Goal: Transaction & Acquisition: Purchase product/service

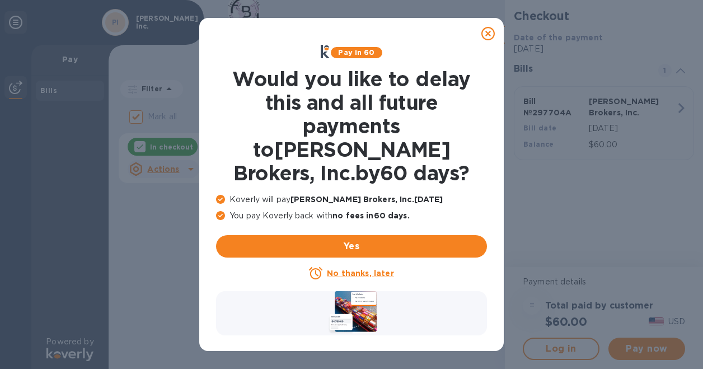
click at [361, 269] on u "No thanks, later" at bounding box center [360, 273] width 67 height 9
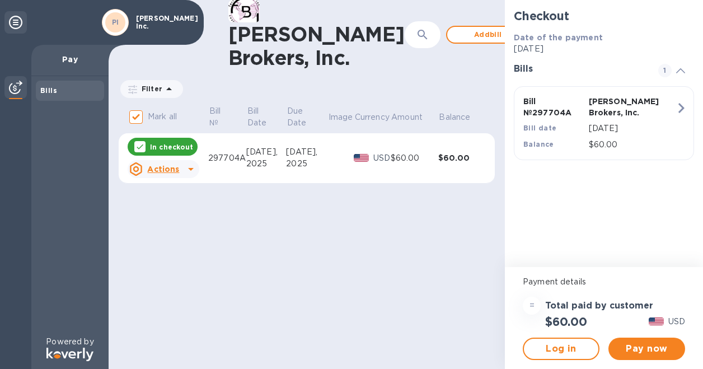
click at [361, 250] on div "[PERSON_NAME] Brokers, Inc. ​ Add bill Filter Amount Mark all Bill № Bill Date …" at bounding box center [307, 184] width 396 height 369
click at [661, 348] on span "Pay now" at bounding box center [646, 348] width 59 height 13
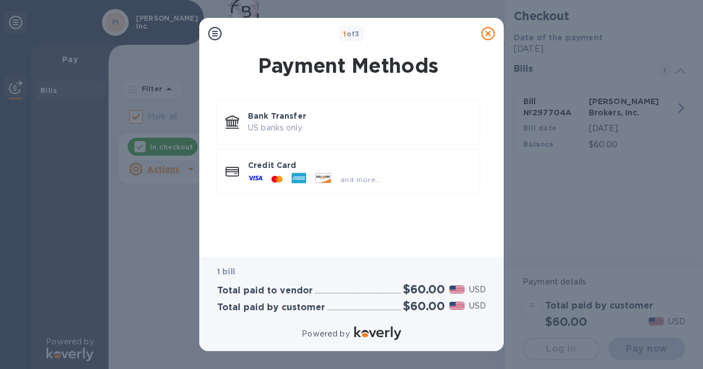
click at [441, 343] on div "Powered by" at bounding box center [351, 334] width 291 height 20
click at [304, 126] on p "US banks only." at bounding box center [359, 128] width 223 height 12
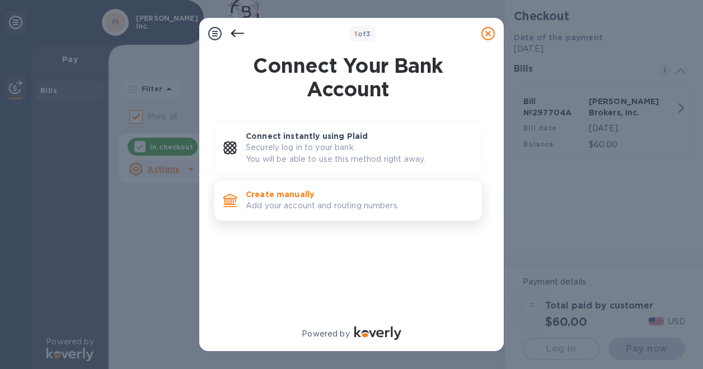
click at [296, 202] on p "Add your account and routing numbers." at bounding box center [359, 206] width 227 height 12
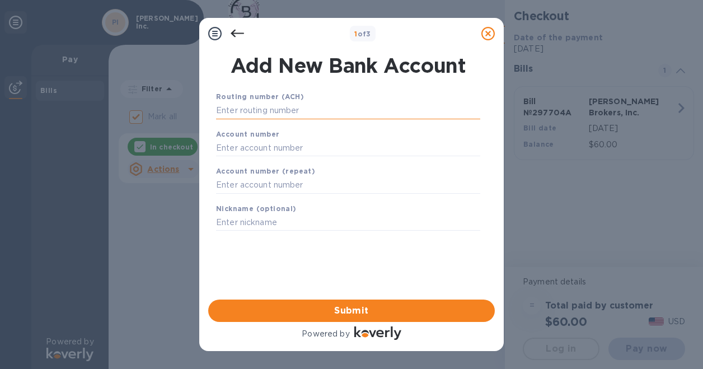
click at [319, 111] on input "text" at bounding box center [348, 110] width 264 height 17
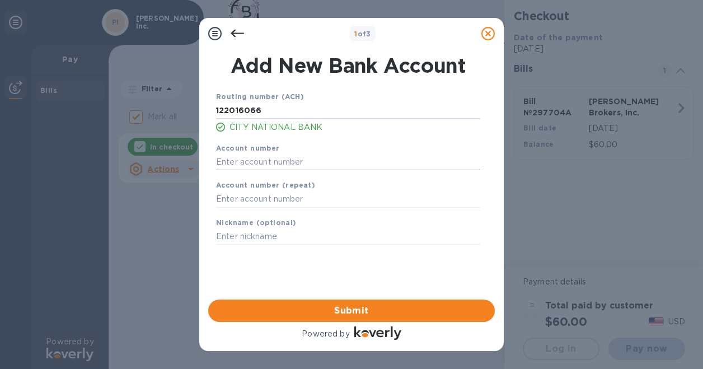
type input "122016066"
click at [294, 156] on input "text" at bounding box center [348, 161] width 264 height 17
type input "006524052"
click at [261, 194] on input "text" at bounding box center [348, 199] width 264 height 17
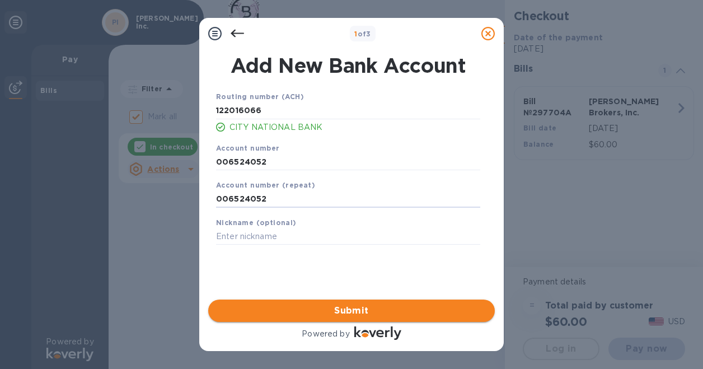
type input "006524052"
click at [318, 309] on span "Submit" at bounding box center [351, 310] width 269 height 13
